Goal: Task Accomplishment & Management: Manage account settings

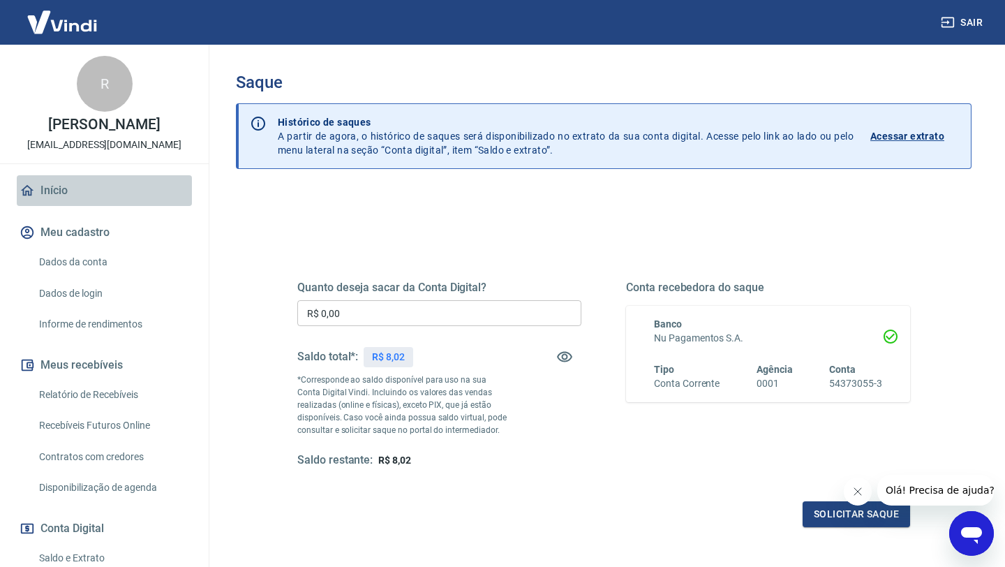
click at [66, 194] on link "Início" at bounding box center [104, 190] width 175 height 31
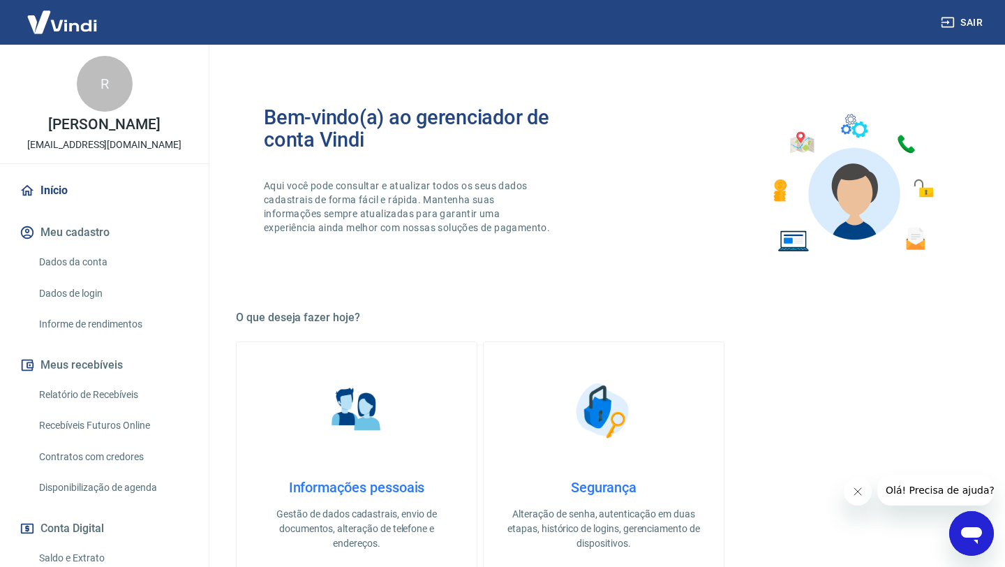
click at [82, 31] on img at bounding box center [62, 22] width 91 height 43
click at [82, 22] on img at bounding box center [62, 22] width 91 height 43
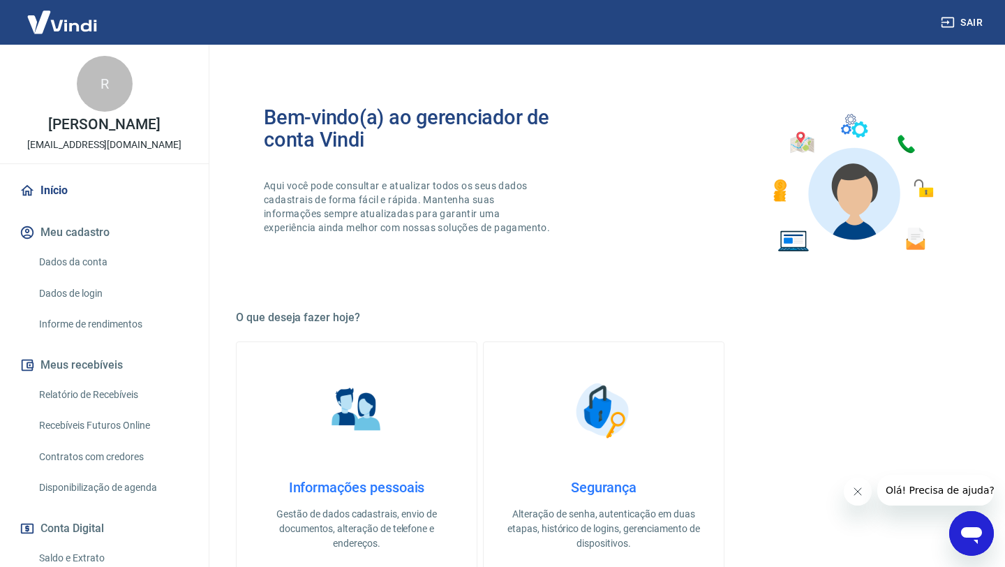
click at [82, 22] on img at bounding box center [62, 22] width 91 height 43
click at [67, 560] on link "Saldo e Extrato" at bounding box center [112, 558] width 158 height 29
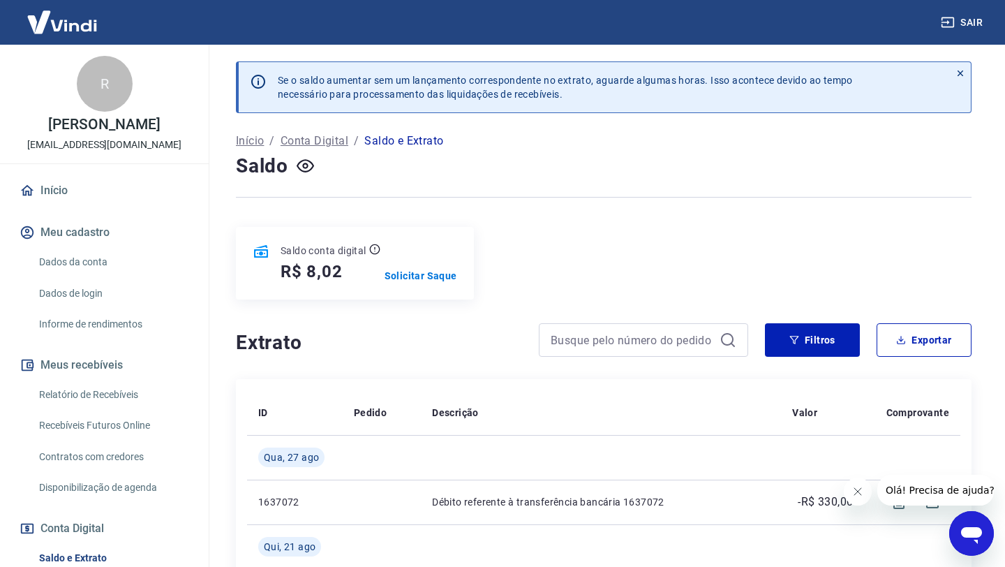
click at [540, 235] on div "Saldo conta digital R$ 8,02 Solicitar Saque" at bounding box center [604, 263] width 736 height 73
click at [77, 192] on link "Início" at bounding box center [104, 190] width 175 height 31
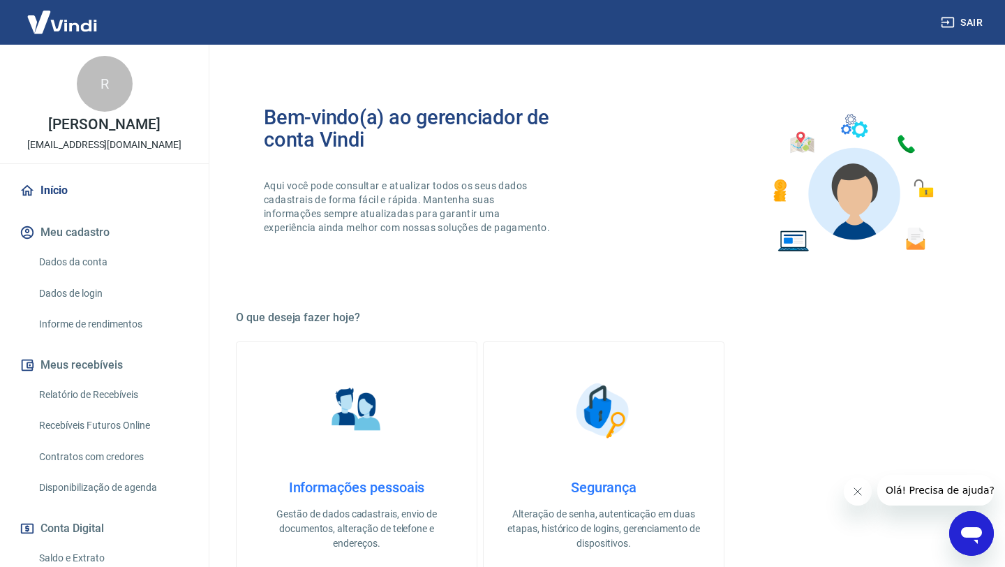
click at [77, 192] on link "Início" at bounding box center [104, 190] width 175 height 31
click at [91, 104] on div "R" at bounding box center [105, 84] width 56 height 56
click at [93, 82] on div "R" at bounding box center [105, 84] width 56 height 56
click at [98, 122] on p "[PERSON_NAME]" at bounding box center [104, 124] width 112 height 15
click at [105, 149] on p "[EMAIL_ADDRESS][DOMAIN_NAME]" at bounding box center [104, 144] width 154 height 15
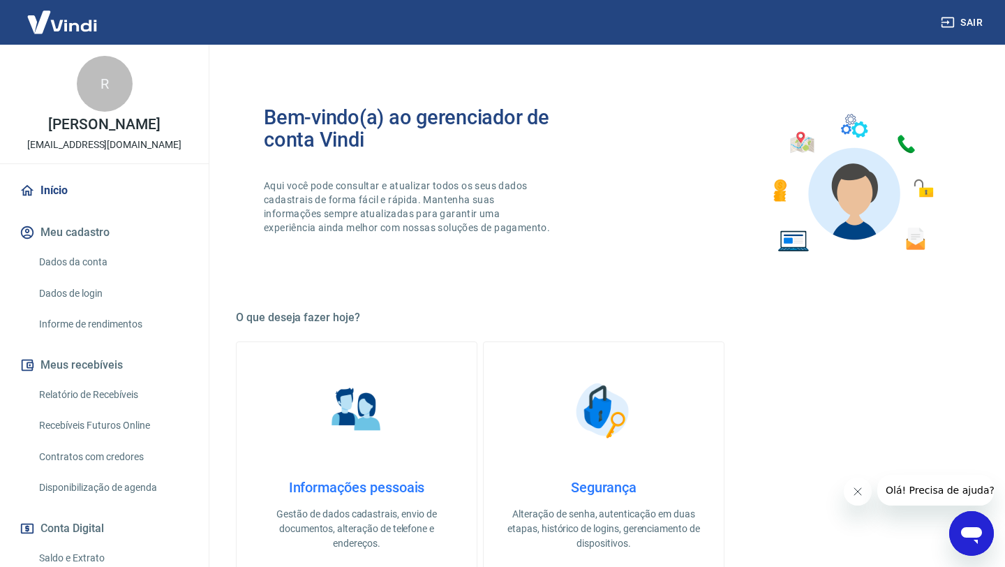
click at [962, 23] on button "Sair" at bounding box center [963, 23] width 50 height 26
click at [356, 223] on p "Aqui você pode consultar e atualizar todos os seus dados cadastrais de forma fá…" at bounding box center [408, 207] width 289 height 56
click at [353, 141] on h2 "Bem-vindo(a) ao gerenciador de conta Vindi" at bounding box center [434, 128] width 340 height 45
click at [88, 234] on button "Meu cadastro" at bounding box center [104, 232] width 175 height 31
click at [83, 262] on link "Dados da conta" at bounding box center [112, 262] width 158 height 29
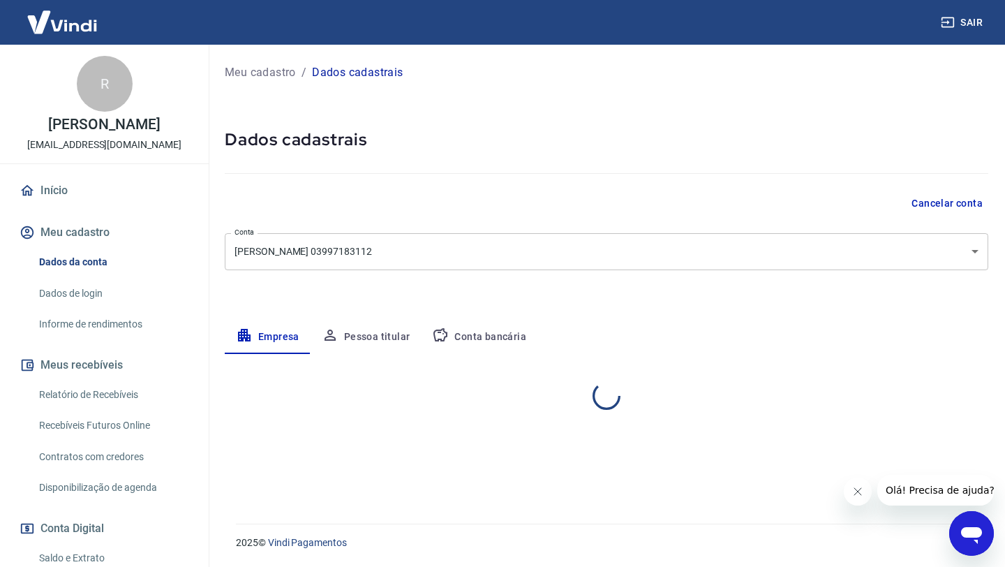
select select "DF"
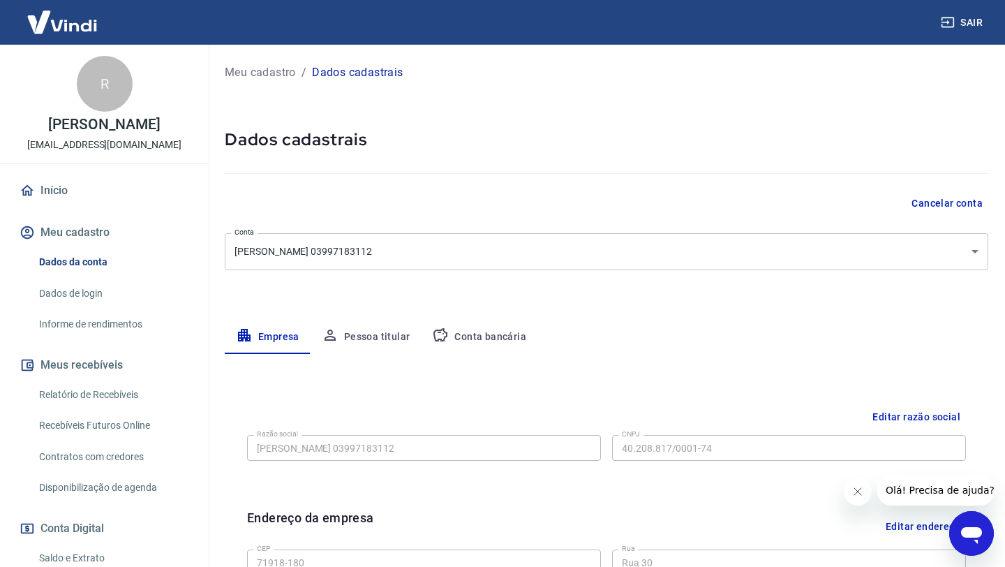
click at [83, 294] on link "Dados de login" at bounding box center [112, 293] width 158 height 29
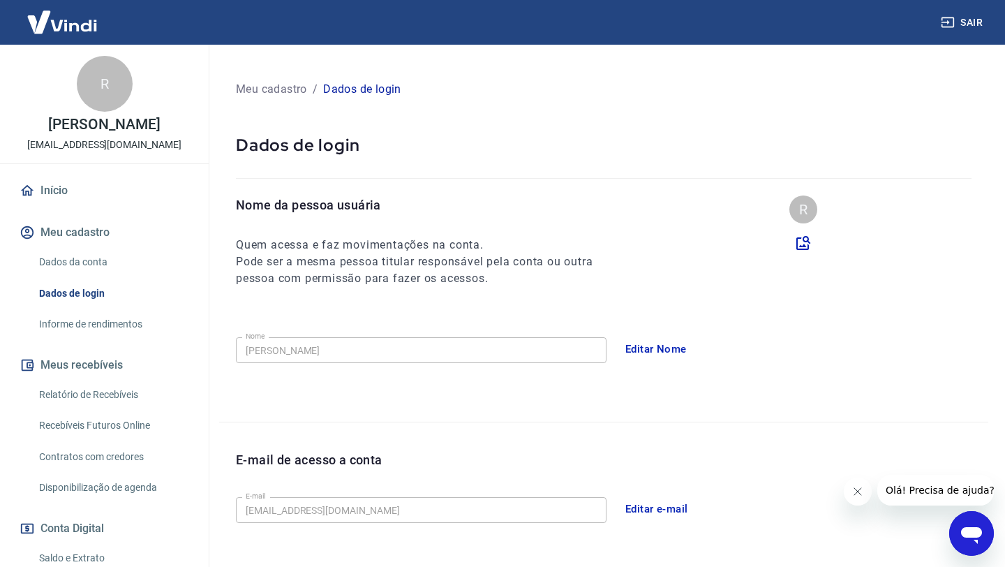
click at [77, 319] on link "Informe de rendimentos" at bounding box center [112, 324] width 158 height 29
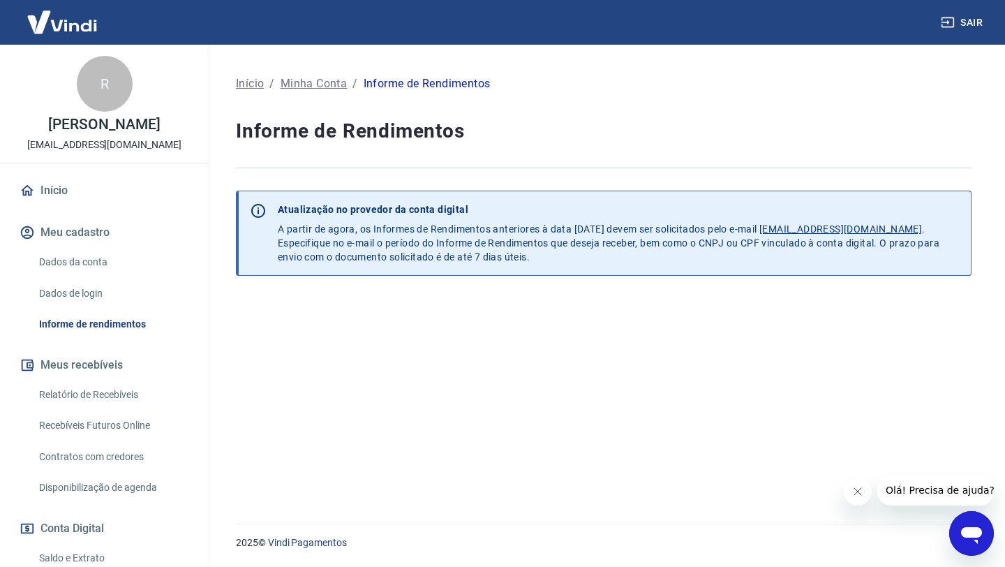
click at [104, 184] on link "Início" at bounding box center [104, 190] width 175 height 31
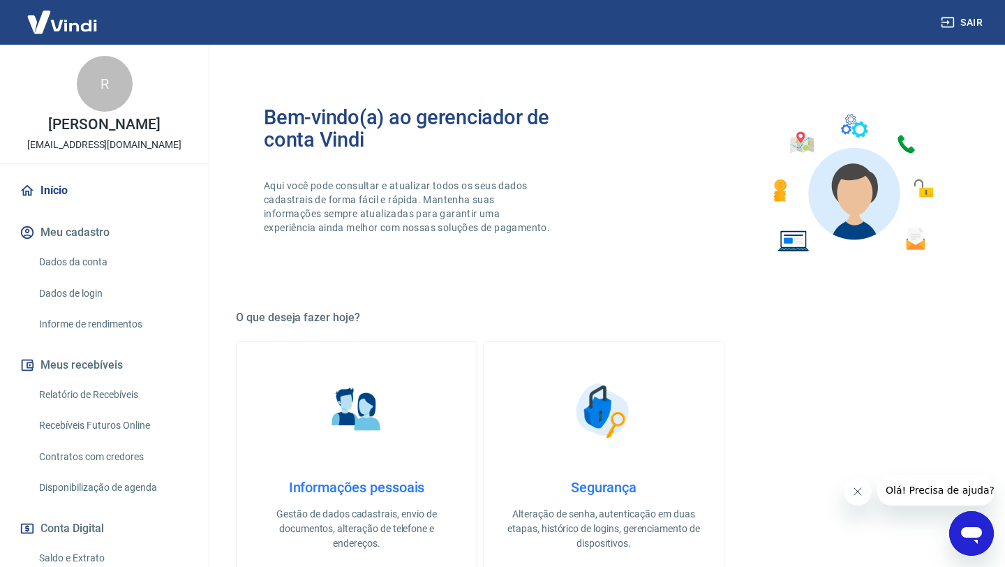
click at [330, 155] on div "Bem-vindo(a) ao gerenciador de conta Vindi Aqui você pode consultar e atualizar…" at bounding box center [434, 183] width 340 height 154
click at [368, 215] on p "Aqui você pode consultar e atualizar todos os seus dados cadastrais de forma fá…" at bounding box center [408, 207] width 289 height 56
click at [685, 151] on div "Bem-vindo(a) ao gerenciador de conta Vindi Aqui você pode consultar e atualizar…" at bounding box center [604, 183] width 736 height 199
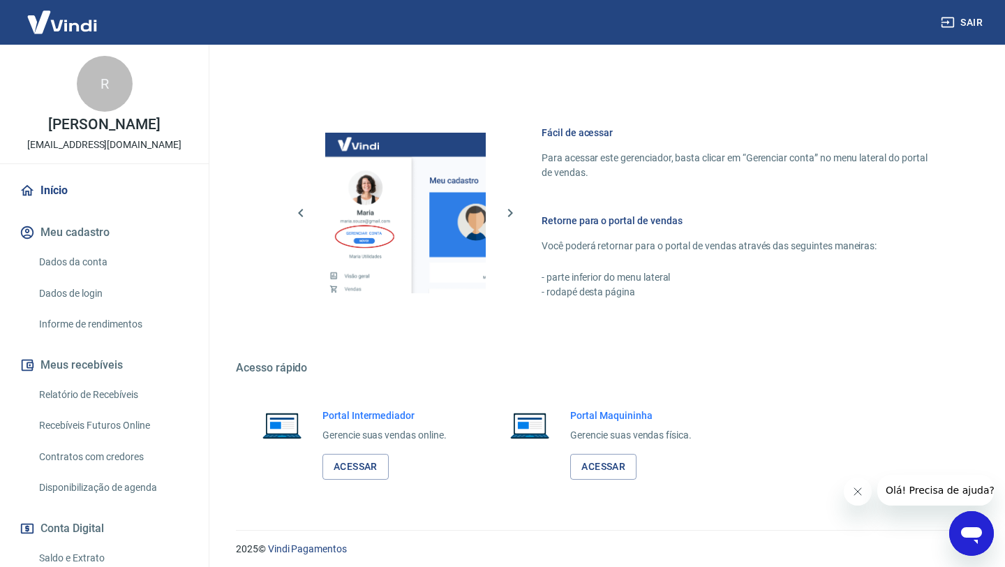
scroll to position [549, 0]
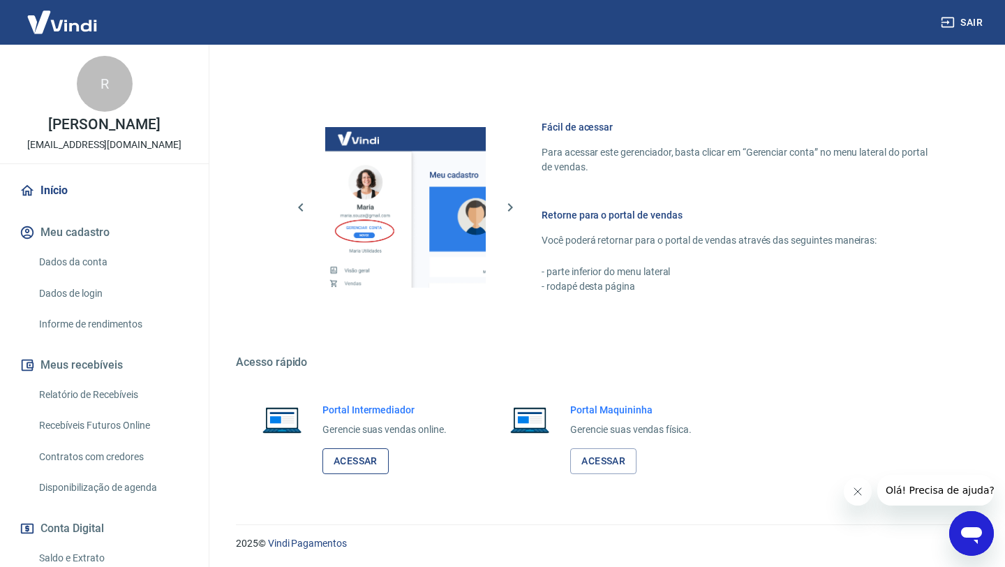
click at [350, 454] on link "Acessar" at bounding box center [355, 461] width 66 height 26
